Goal: Register for event/course

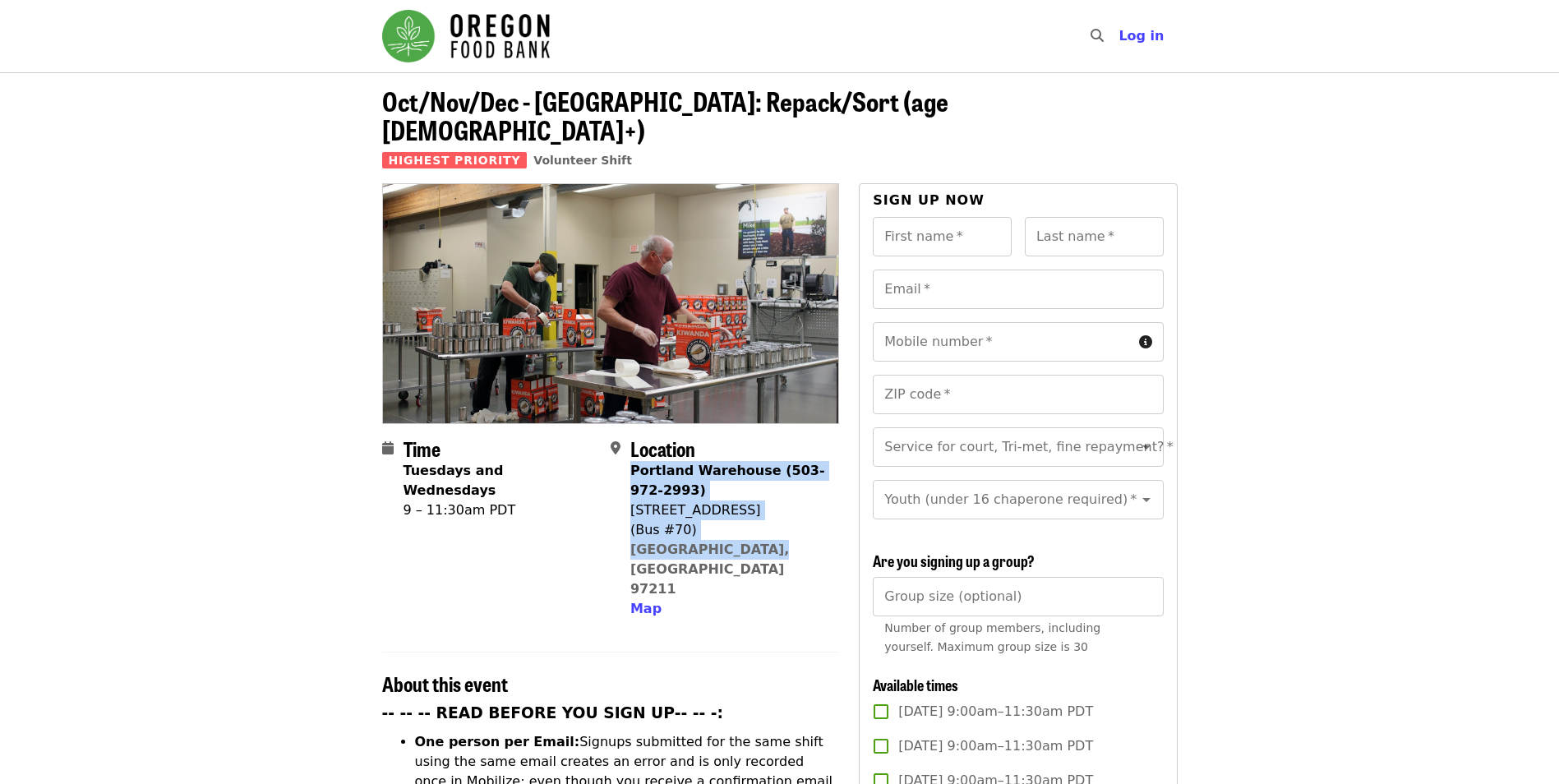
drag, startPoint x: 756, startPoint y: 524, endPoint x: 631, endPoint y: 449, distance: 145.8
click at [631, 461] on div "Portland Warehouse (503-972-2993) [STREET_ADDRESS] Map" at bounding box center [728, 540] width 196 height 158
click at [1052, 596] on input "Group size (optional)" at bounding box center [1017, 596] width 290 height 40
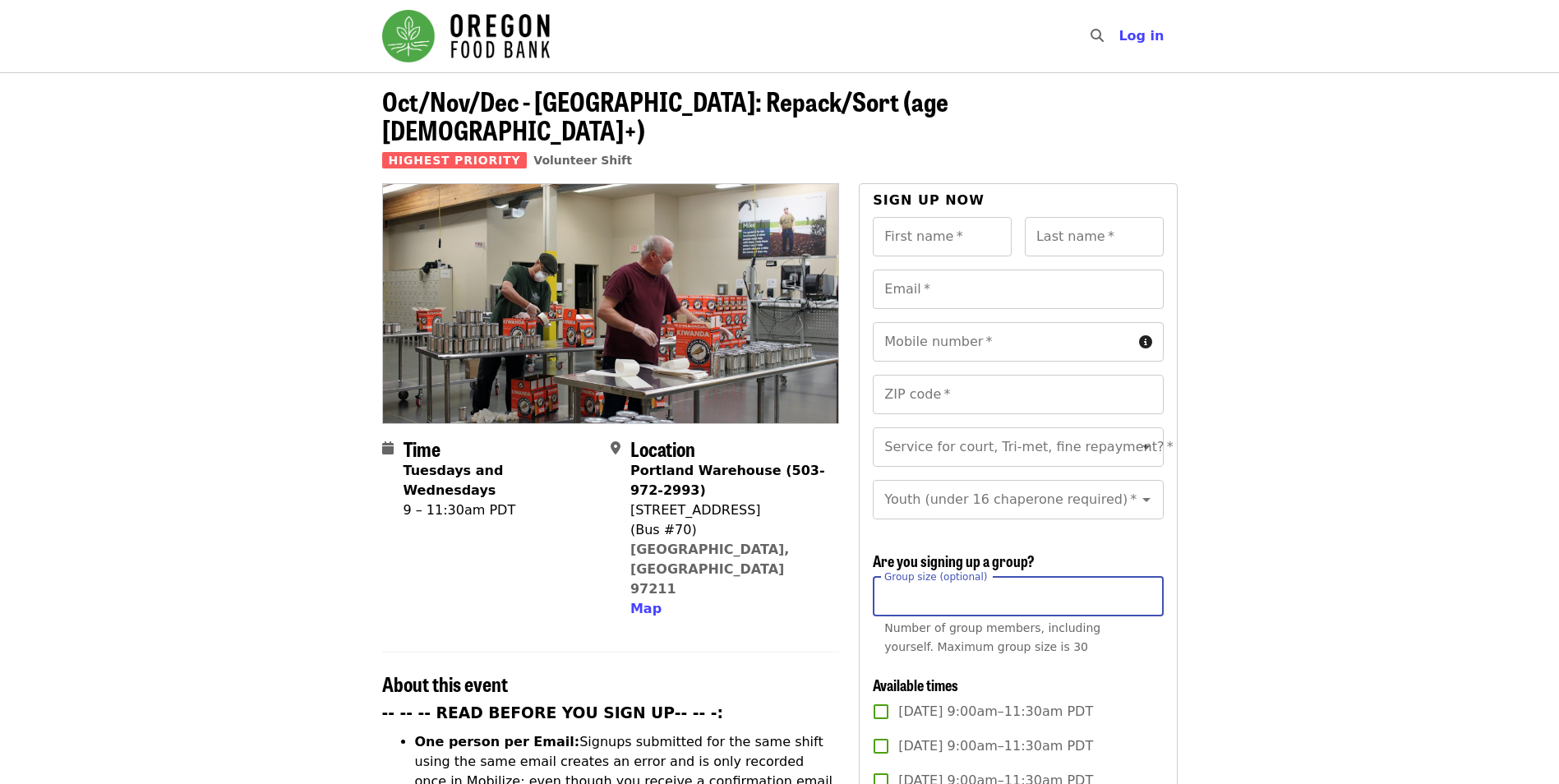
scroll to position [164, 0]
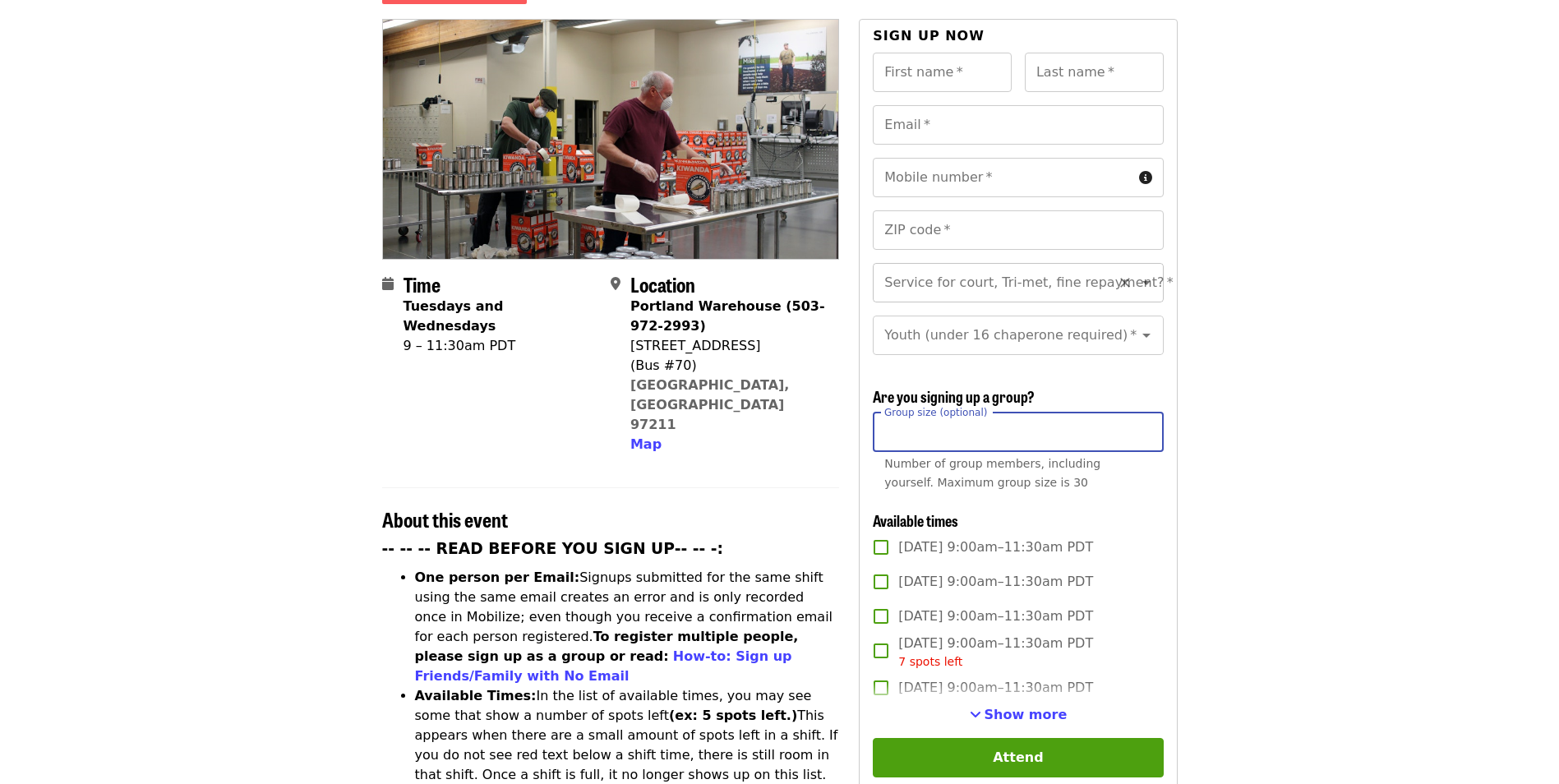
type input "**"
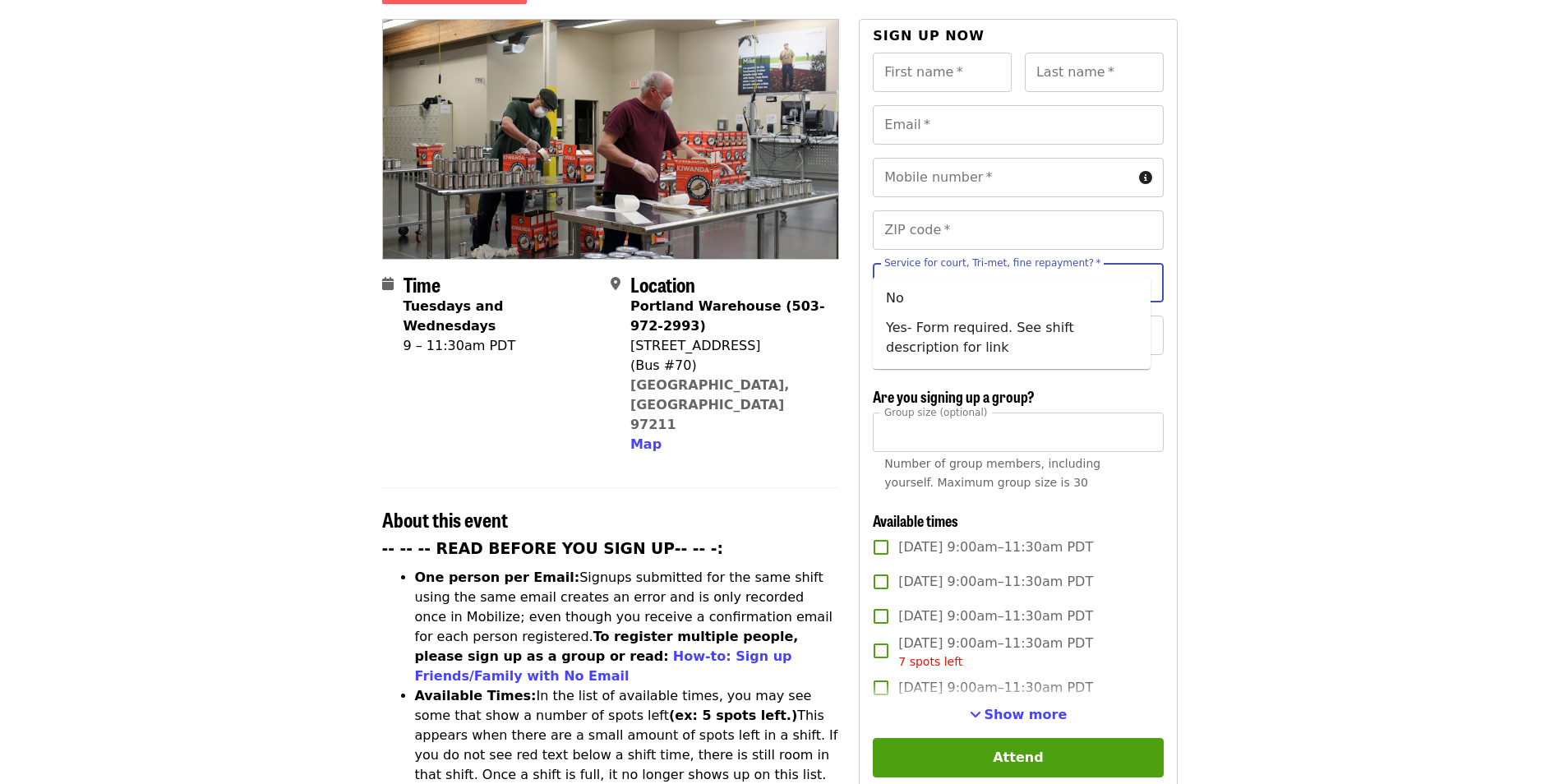
click at [1059, 267] on input "Service for court, Tri-met, fine repayment?   *" at bounding box center [998, 282] width 224 height 32
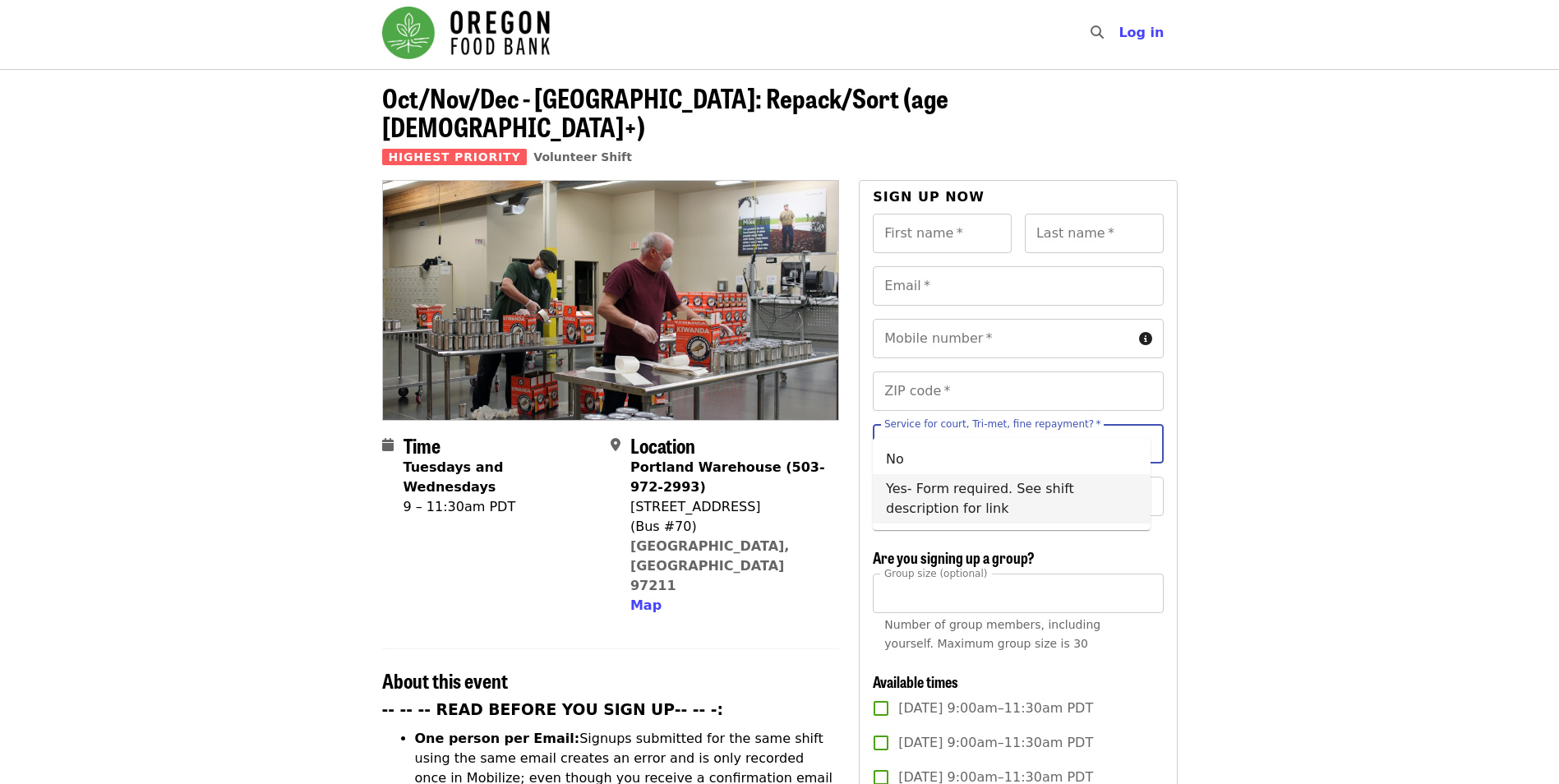
scroll to position [0, 0]
